Goal: Information Seeking & Learning: Learn about a topic

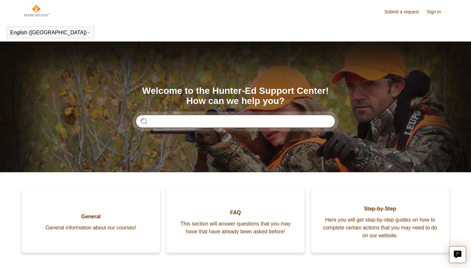
click at [199, 124] on input "Search" at bounding box center [236, 121] width 200 height 13
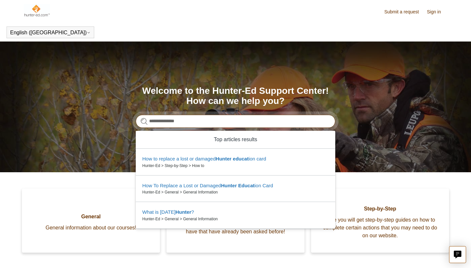
type input "**********"
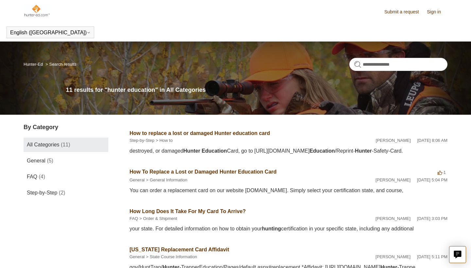
drag, startPoint x: 469, startPoint y: 20, endPoint x: 471, endPoint y: 92, distance: 72.0
click at [235, 26] on header "English ([GEOGRAPHIC_DATA]) Español [DEMOGRAPHIC_DATA]" at bounding box center [235, 32] width 471 height 18
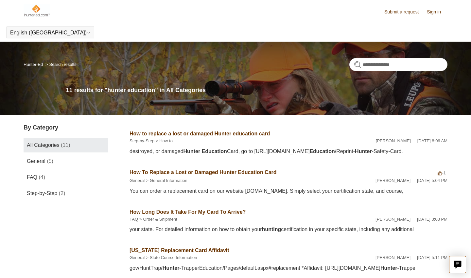
click at [32, 12] on img at bounding box center [37, 10] width 27 height 13
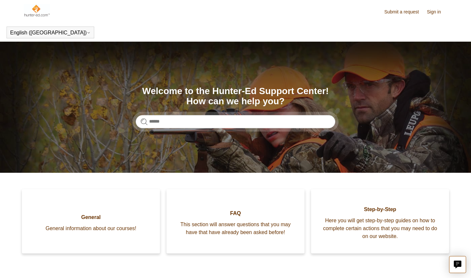
click at [32, 12] on img at bounding box center [37, 10] width 27 height 13
click at [433, 11] on link "Sign in" at bounding box center [437, 12] width 21 height 7
